Goal: Information Seeking & Learning: Get advice/opinions

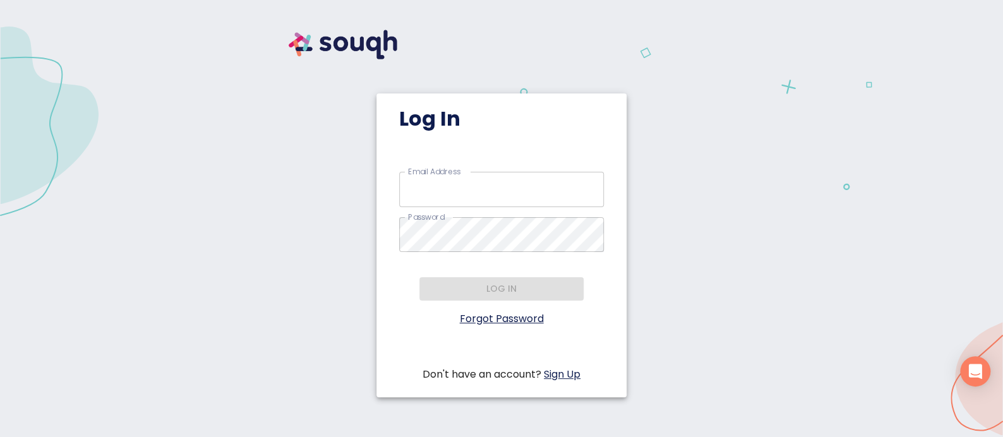
type input "millionairerealtormom@gmail.com"
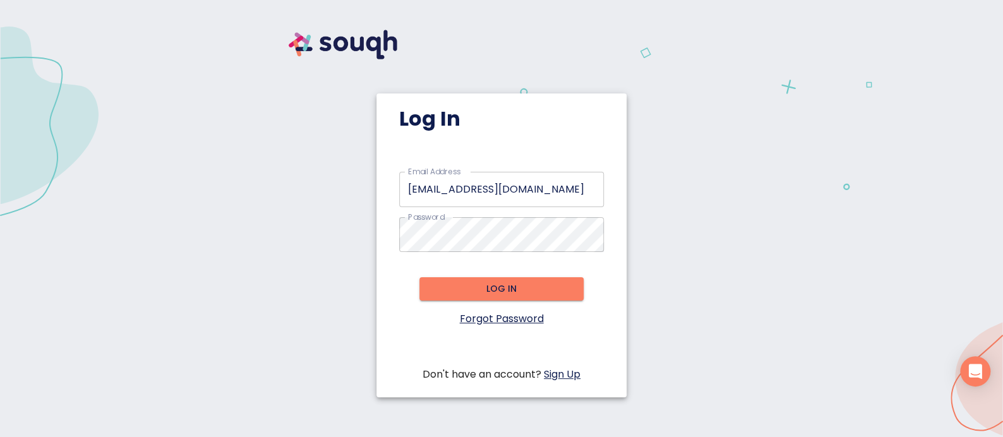
click at [503, 367] on div "Log in" at bounding box center [501, 374] width 205 height 15
click at [460, 290] on span "Log in" at bounding box center [501, 289] width 144 height 16
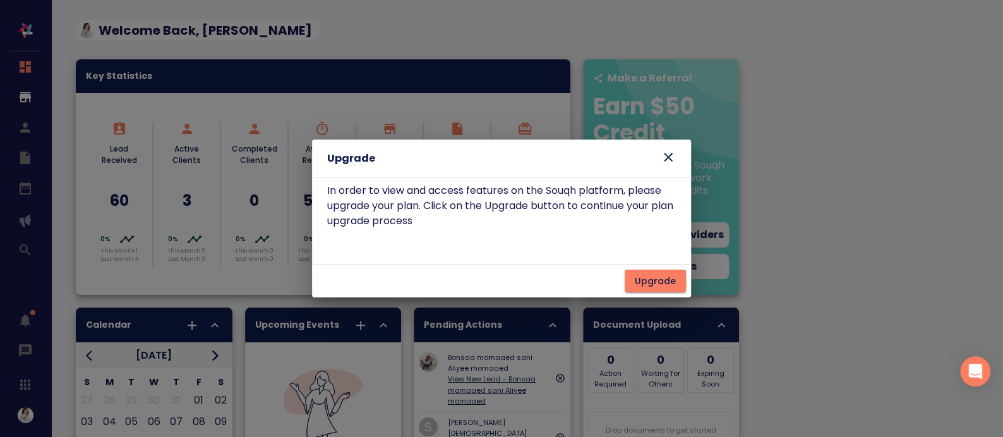
click at [666, 158] on icon at bounding box center [668, 157] width 9 height 9
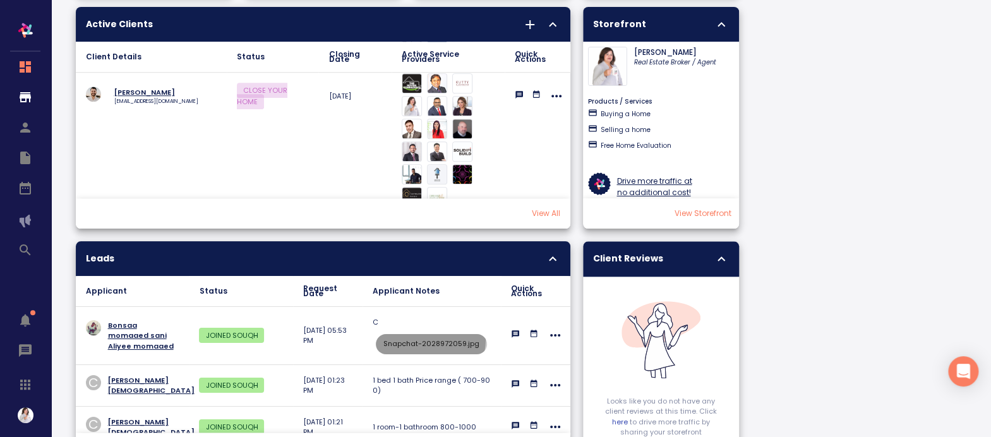
click at [416, 339] on span "Snapchat-2028972059.jpg" at bounding box center [431, 344] width 111 height 10
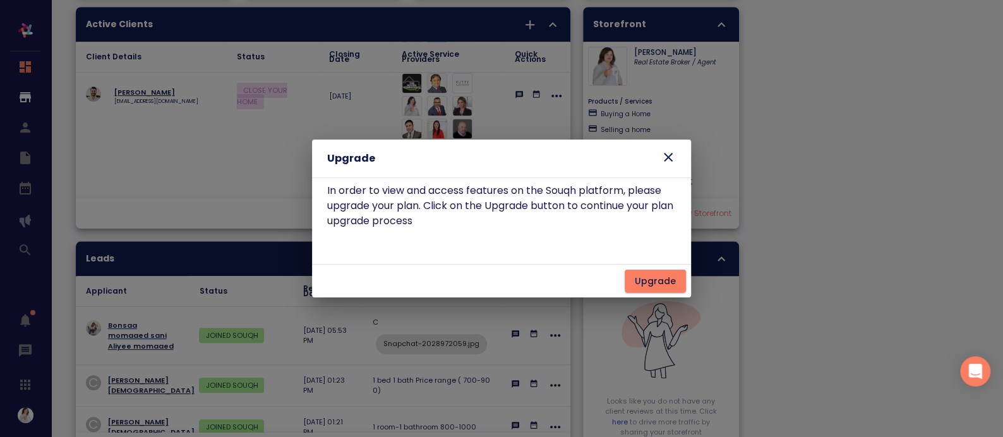
click at [664, 156] on icon at bounding box center [667, 157] width 15 height 15
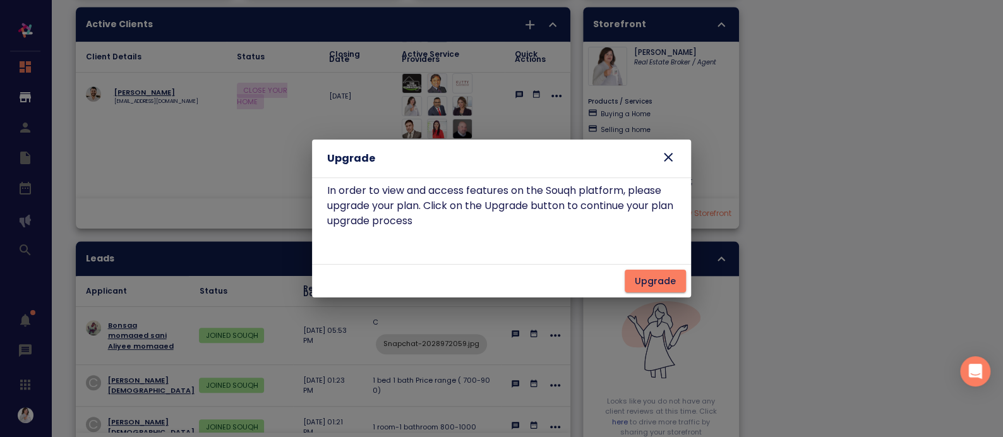
click at [664, 161] on icon at bounding box center [668, 157] width 9 height 9
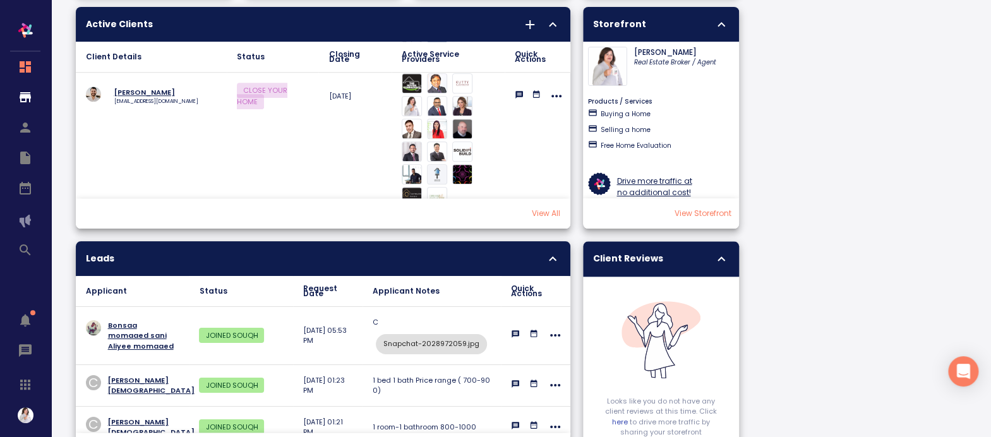
click at [132, 325] on p "Bonsaa momaaed sani Aliyee momaaed" at bounding box center [143, 336] width 71 height 32
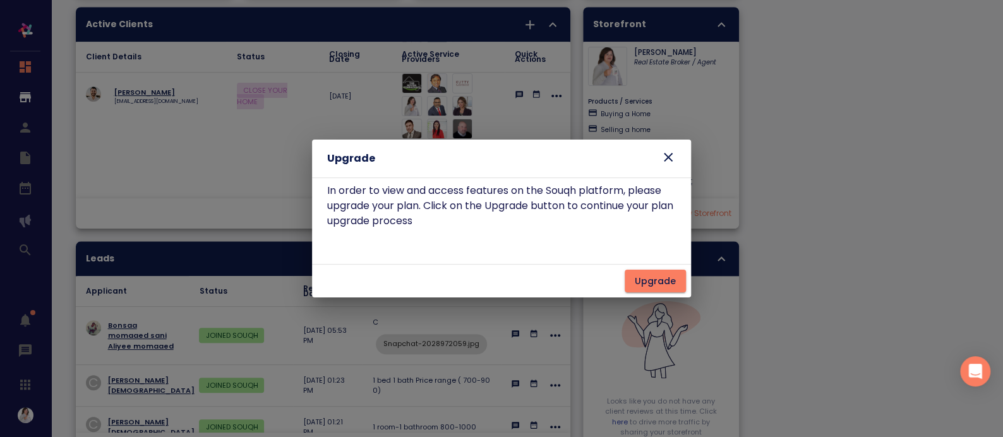
click at [669, 158] on icon at bounding box center [668, 157] width 9 height 9
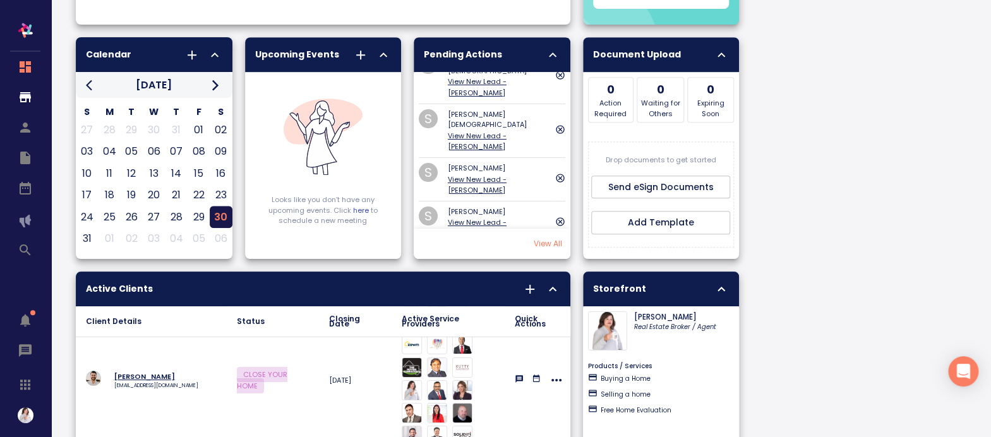
scroll to position [83, 0]
click at [469, 424] on img "collapsible table" at bounding box center [462, 434] width 20 height 20
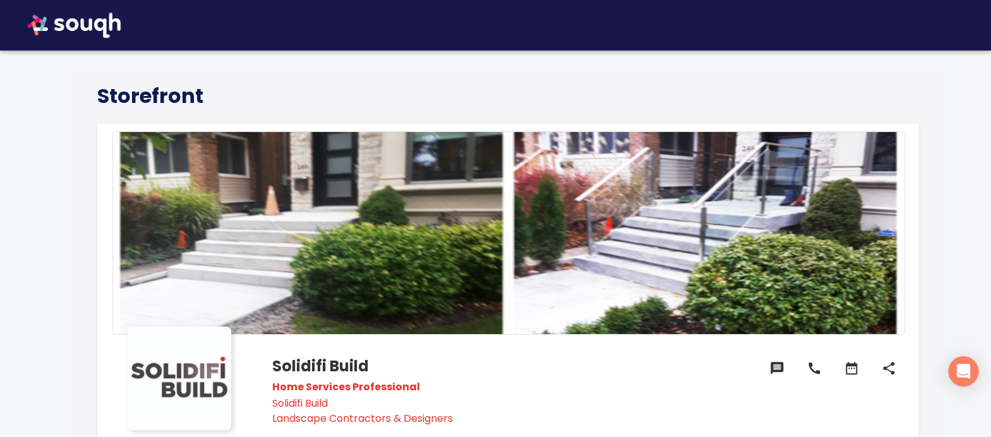
scroll to position [1, 0]
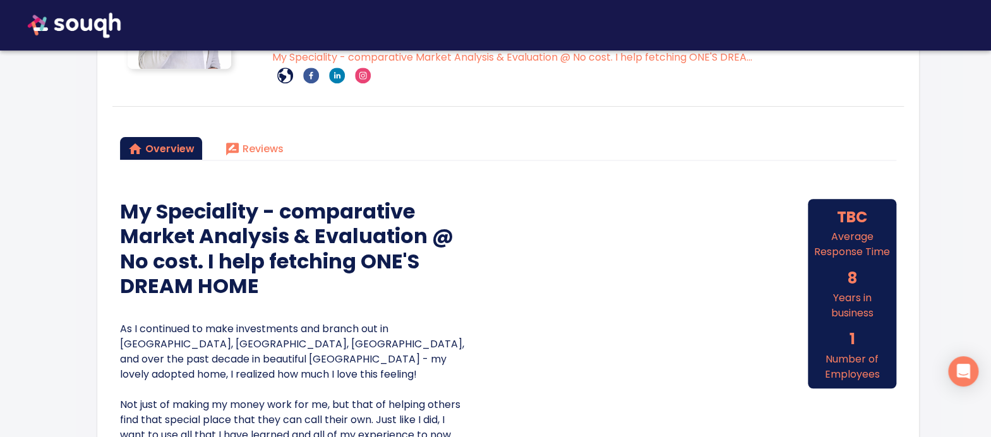
scroll to position [361, 0]
click at [270, 150] on span "Reviews" at bounding box center [254, 150] width 59 height 18
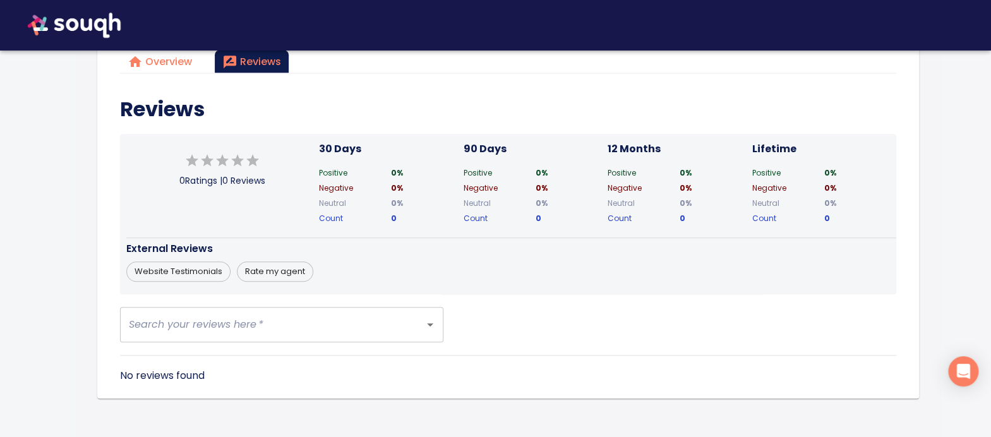
scroll to position [445, 0]
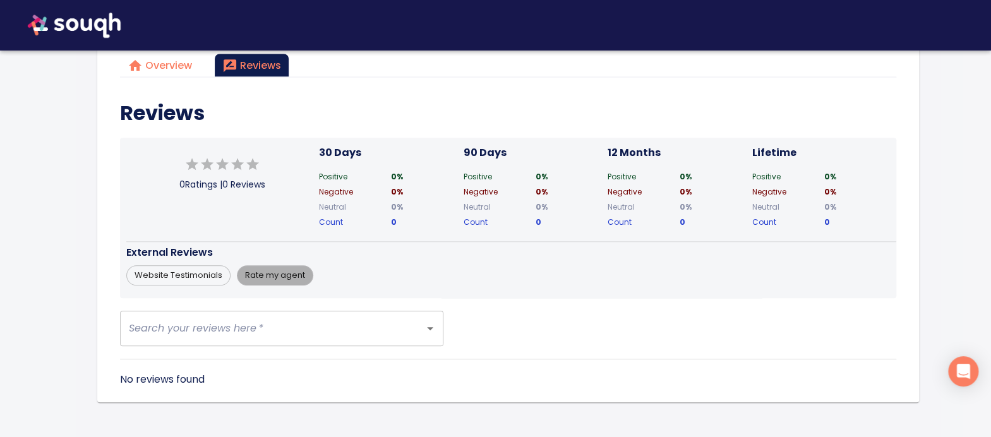
click at [278, 273] on span "Rate my agent" at bounding box center [274, 275] width 75 height 13
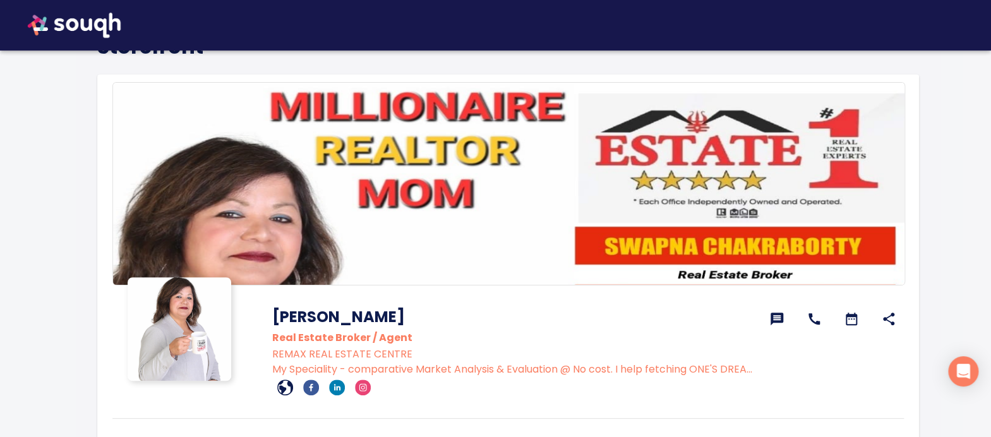
scroll to position [52, 0]
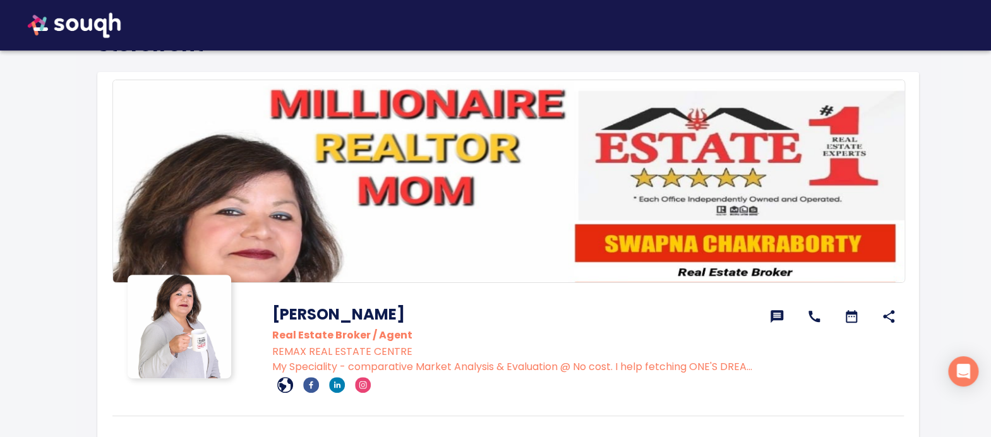
click at [779, 311] on icon at bounding box center [776, 316] width 13 height 13
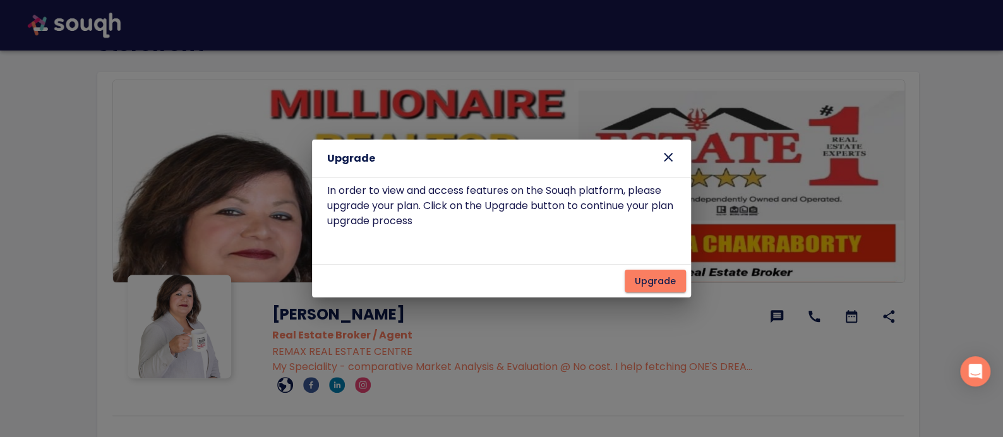
click at [850, 313] on div "Upgrade In order to view and access features on the Souqh platform, please upgr…" at bounding box center [501, 218] width 1003 height 437
click at [669, 157] on icon at bounding box center [668, 157] width 9 height 9
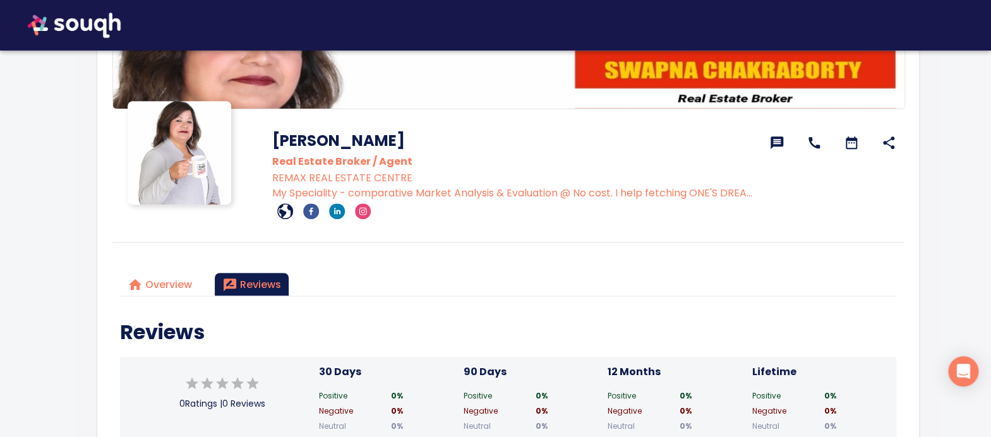
scroll to position [227, 0]
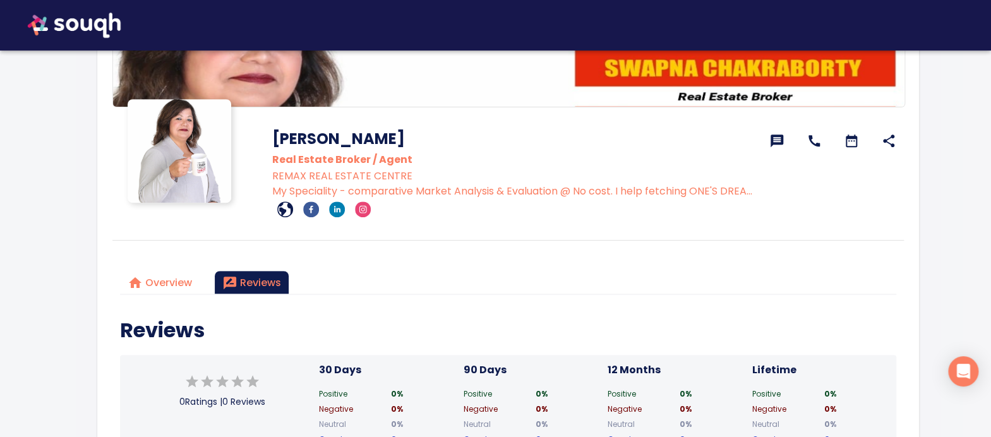
click at [887, 138] on icon at bounding box center [888, 140] width 15 height 15
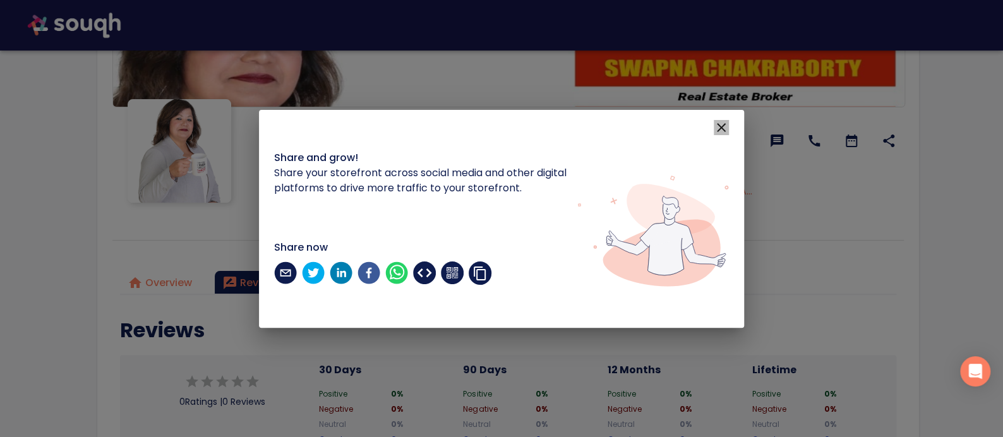
click at [721, 125] on icon "button" at bounding box center [721, 127] width 15 height 15
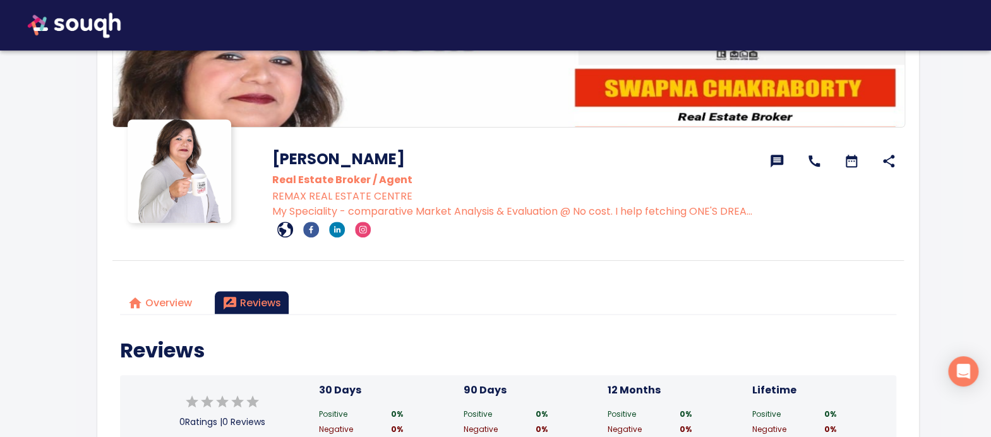
scroll to position [206, 0]
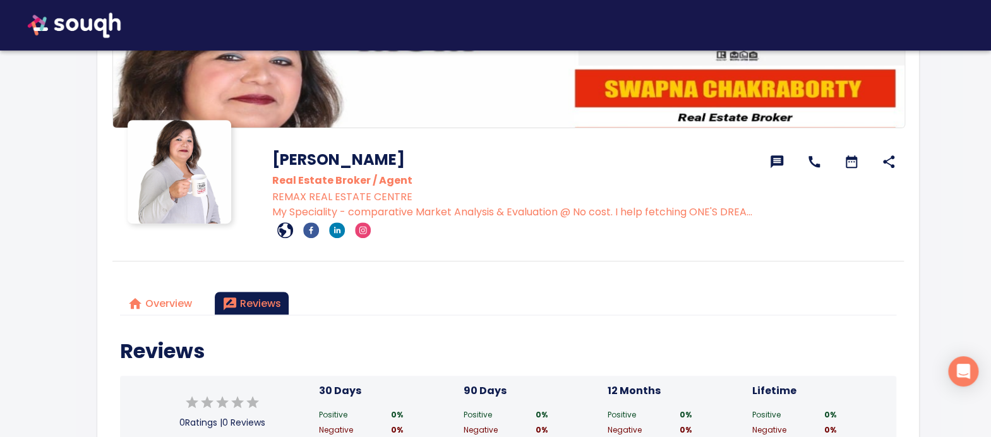
click at [719, 211] on p "My Speciality - comparative Market Analysis & Evaluation @ No cost. I help fetc…" at bounding box center [514, 212] width 484 height 15
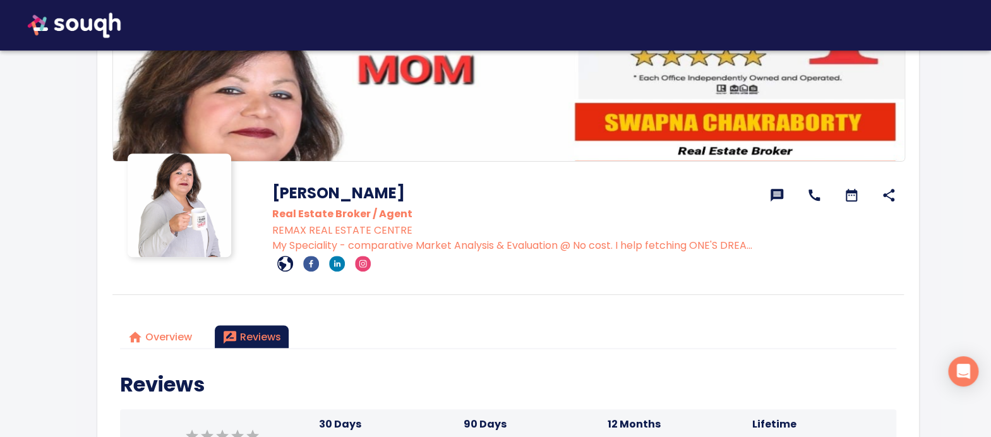
scroll to position [0, 0]
